Goal: Information Seeking & Learning: Find specific fact

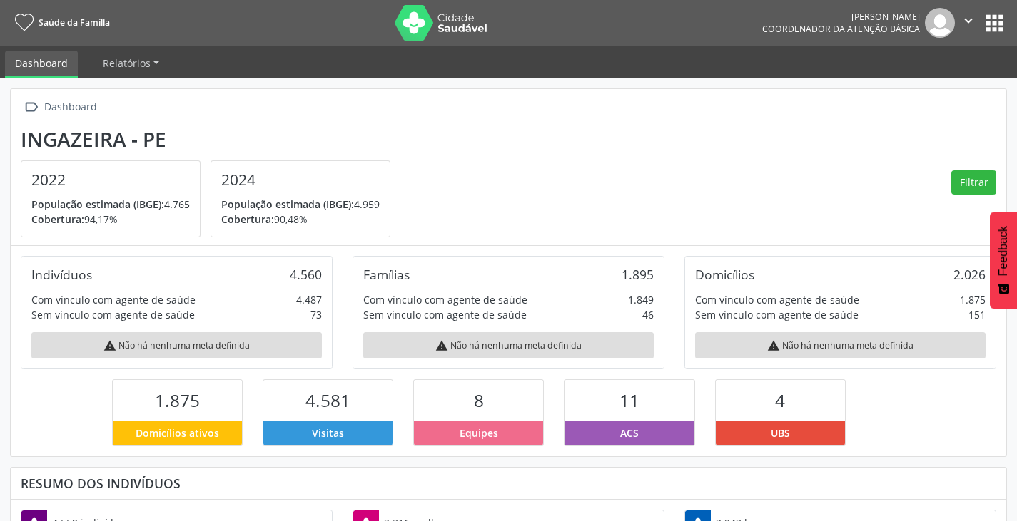
scroll to position [237, 332]
click at [989, 25] on button "apps" at bounding box center [994, 23] width 25 height 25
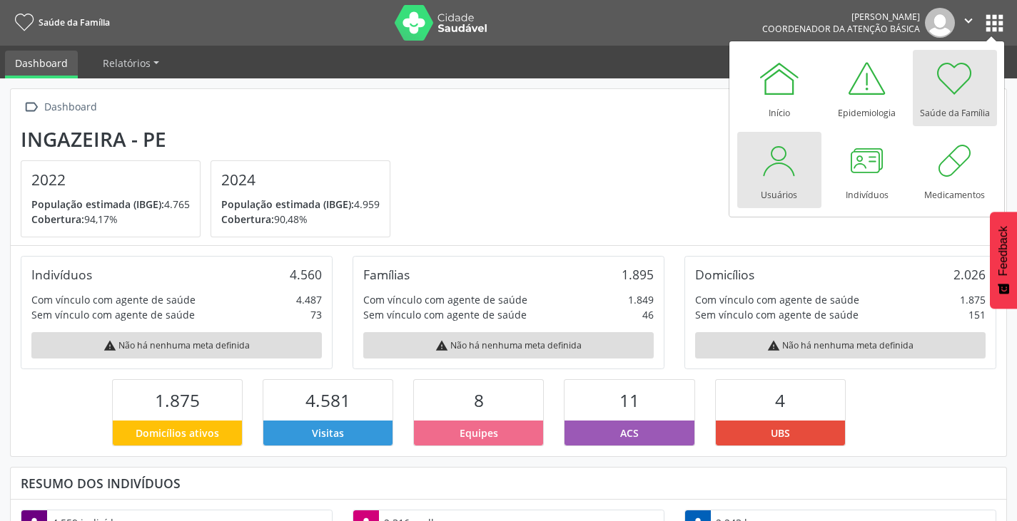
click at [764, 184] on div "Usuários" at bounding box center [778, 191] width 36 height 19
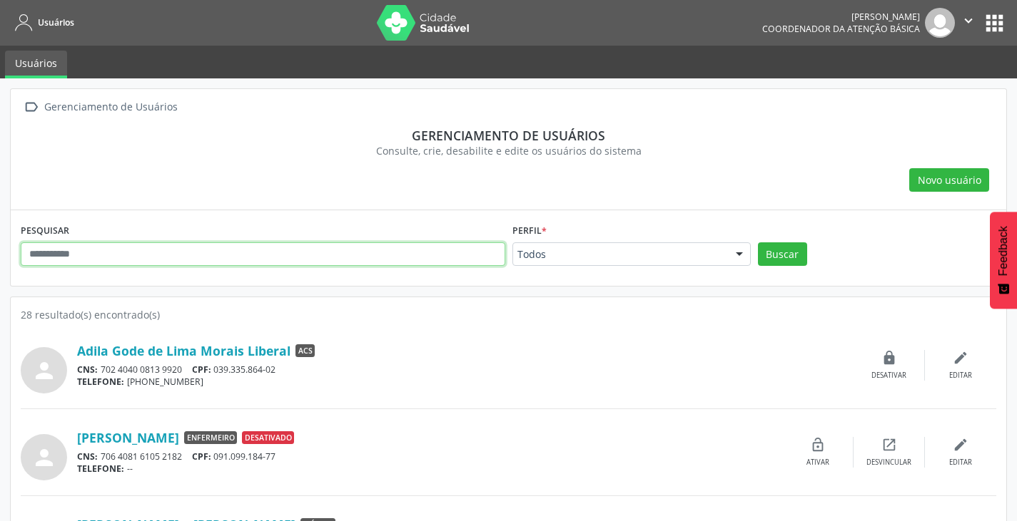
click at [92, 261] on input "text" at bounding box center [263, 255] width 484 height 24
type input "*"
type input "**********"
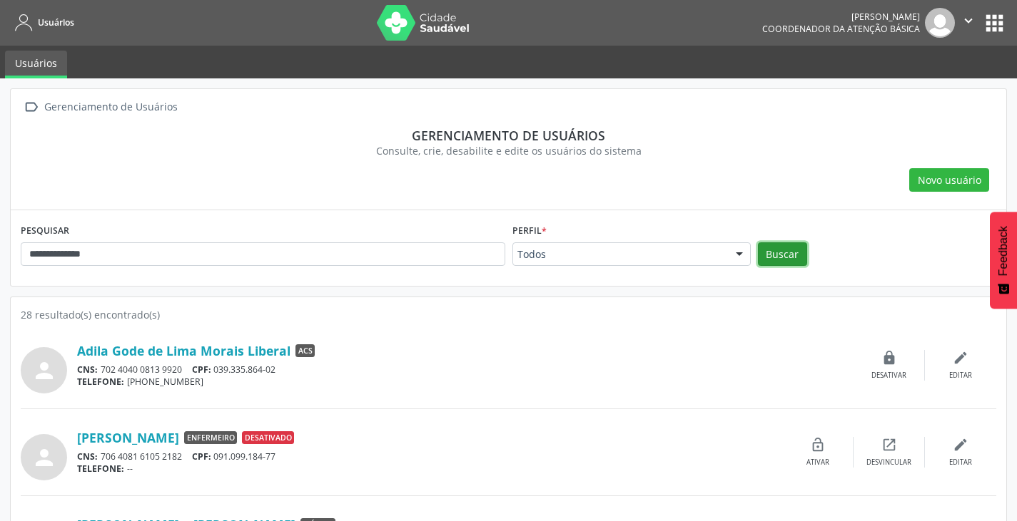
click at [770, 259] on button "Buscar" at bounding box center [782, 255] width 49 height 24
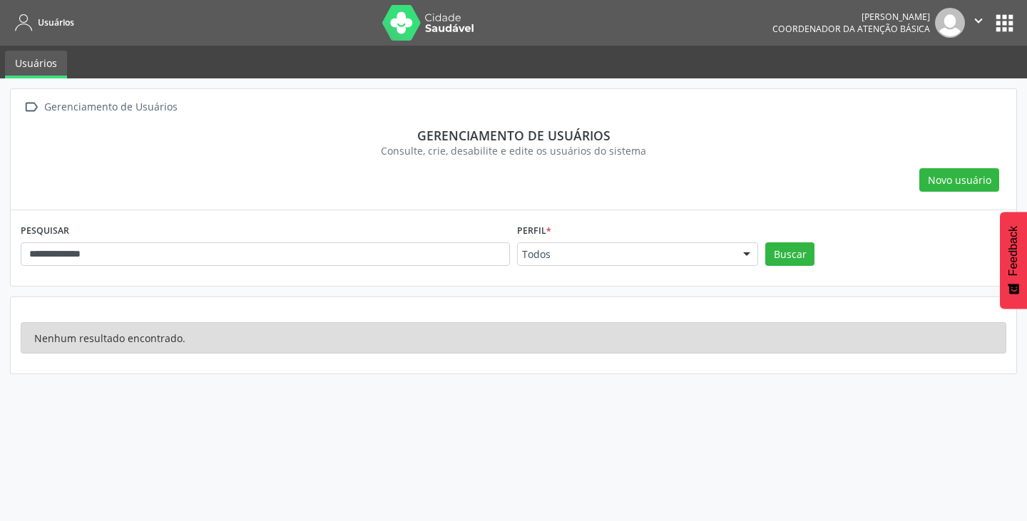
click at [997, 28] on button "apps" at bounding box center [1004, 23] width 25 height 25
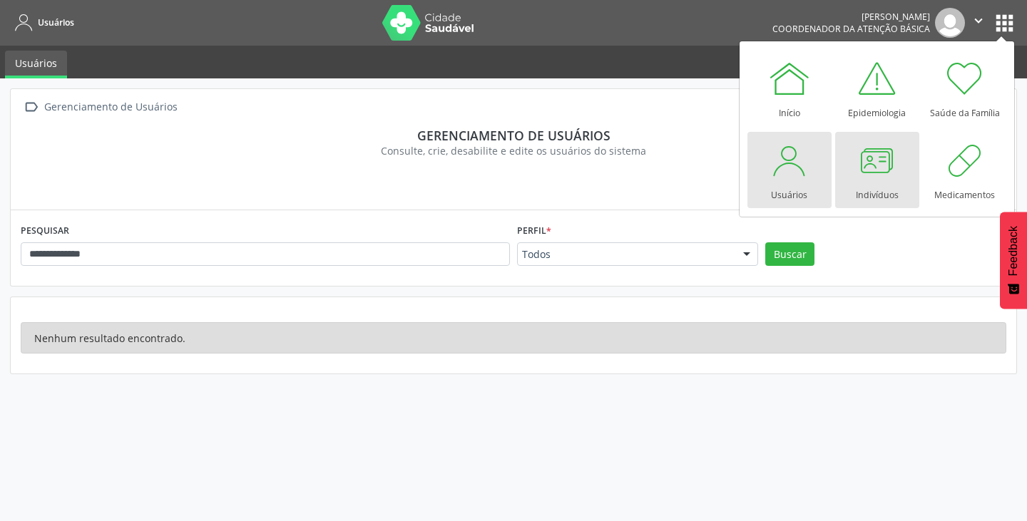
click at [850, 178] on link "Indivíduos" at bounding box center [877, 170] width 84 height 76
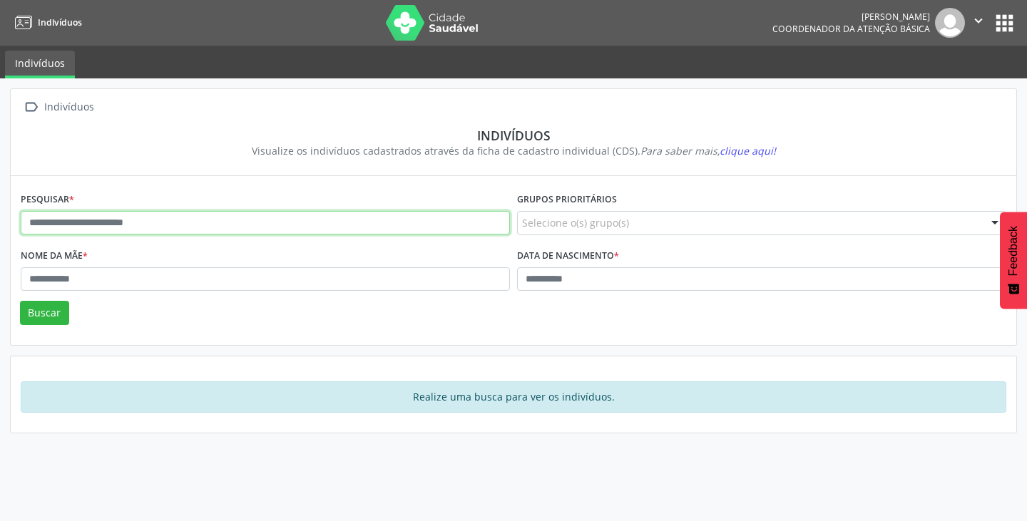
click at [109, 223] on input "text" at bounding box center [265, 223] width 489 height 24
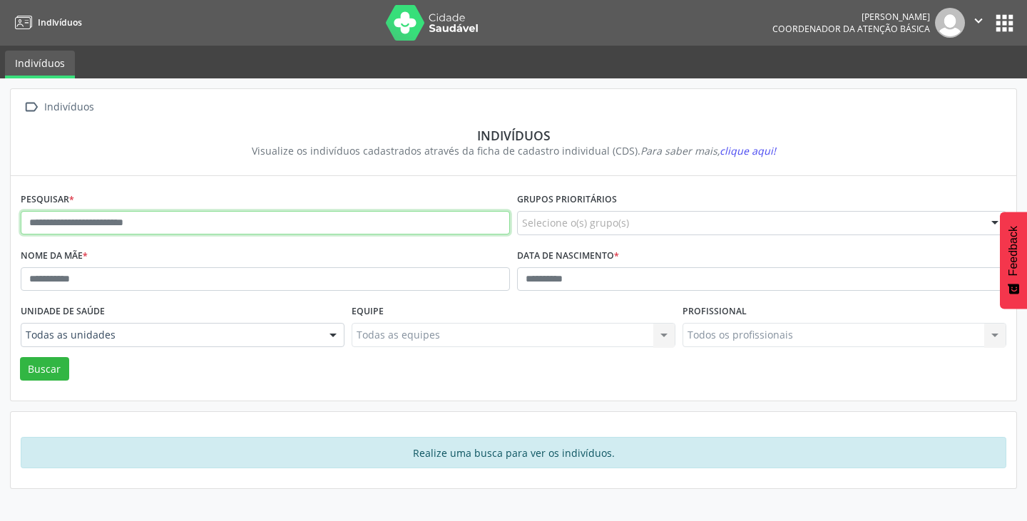
type input "**********"
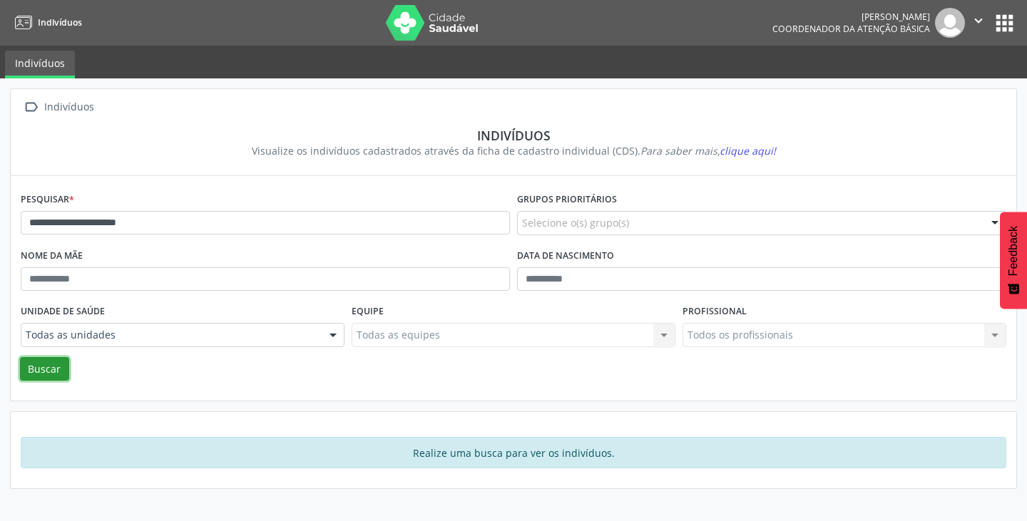
click at [53, 365] on button "Buscar" at bounding box center [44, 369] width 49 height 24
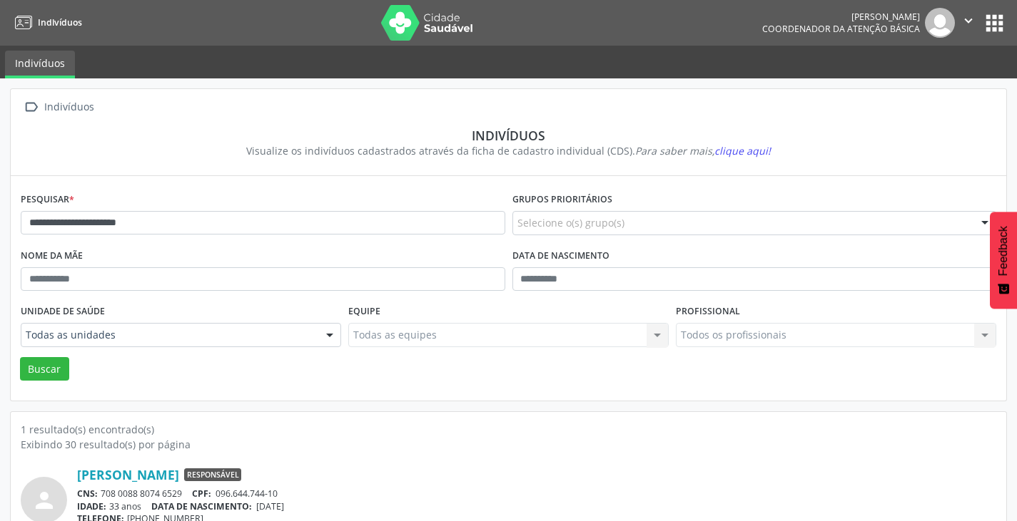
scroll to position [61, 0]
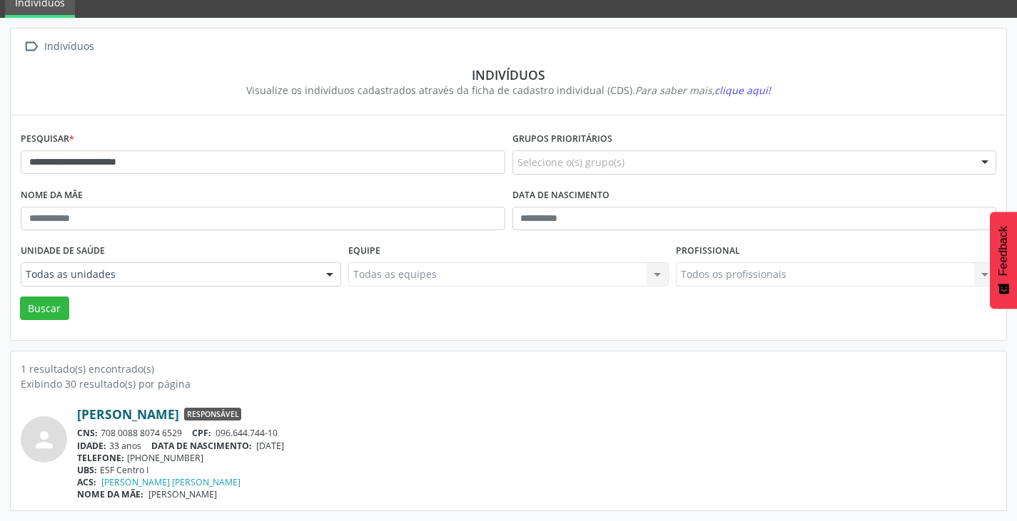
click at [96, 409] on link "[PERSON_NAME]" at bounding box center [128, 415] width 102 height 16
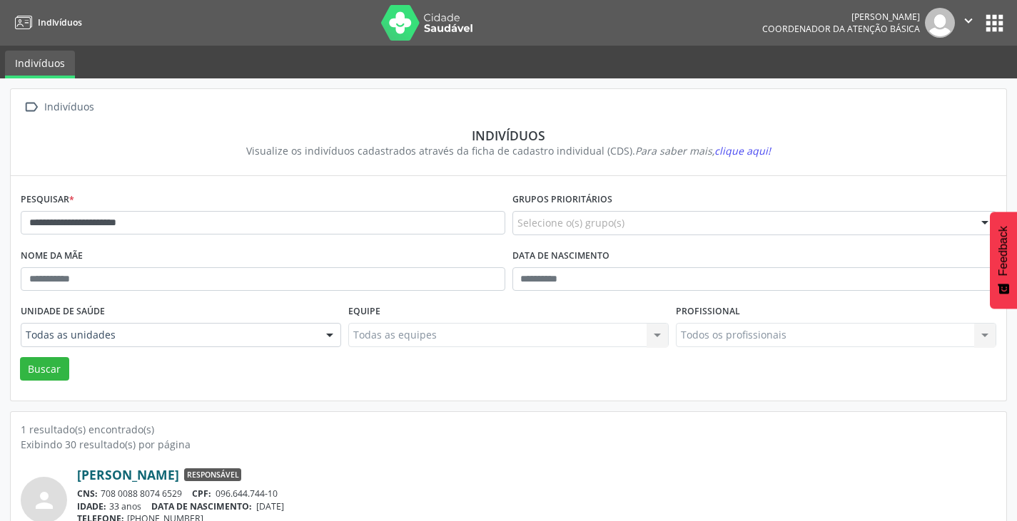
click at [179, 476] on link "[PERSON_NAME]" at bounding box center [128, 475] width 102 height 16
click at [963, 20] on icon "" at bounding box center [968, 21] width 16 height 16
click at [917, 82] on link "Sair" at bounding box center [931, 87] width 98 height 20
